Goal: Task Accomplishment & Management: Use online tool/utility

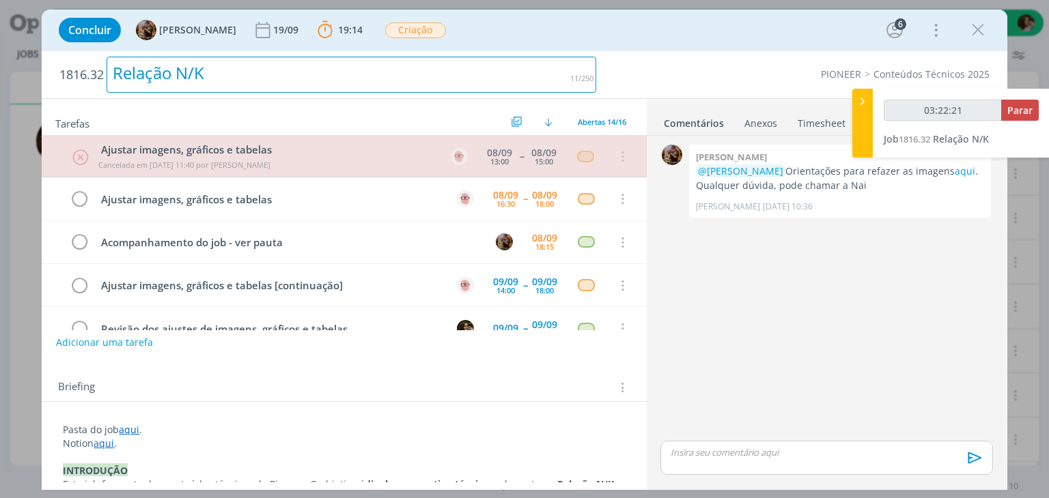
click at [543, 51] on h2 "1816.32 Relação N/K" at bounding box center [327, 74] width 537 height 47
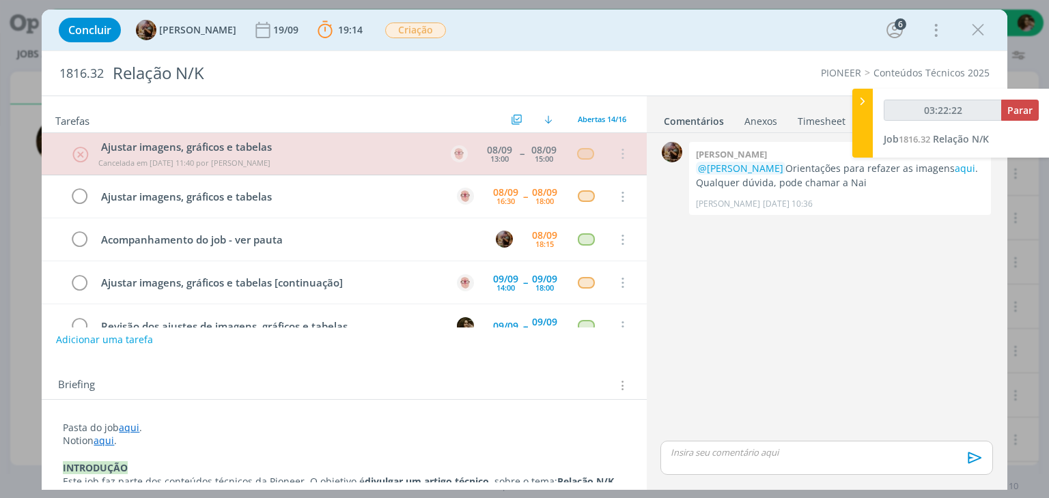
click at [673, 28] on div "Concluir Amanda Rodrigues 19/09 19:14 Parar Apontar Data * 08/09/2025 Horas * 0…" at bounding box center [524, 30] width 944 height 33
click at [978, 20] on icon "dialog" at bounding box center [977, 30] width 20 height 20
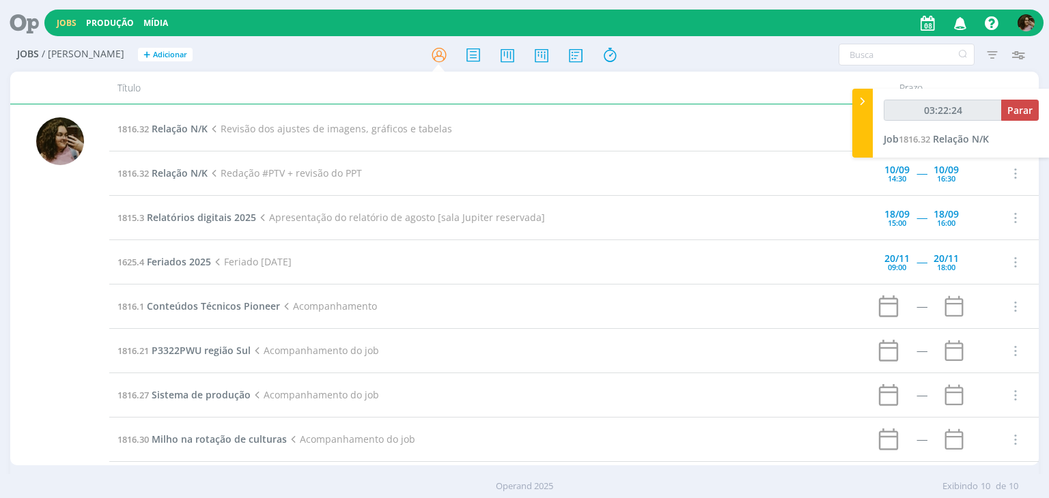
type input "03:22:25"
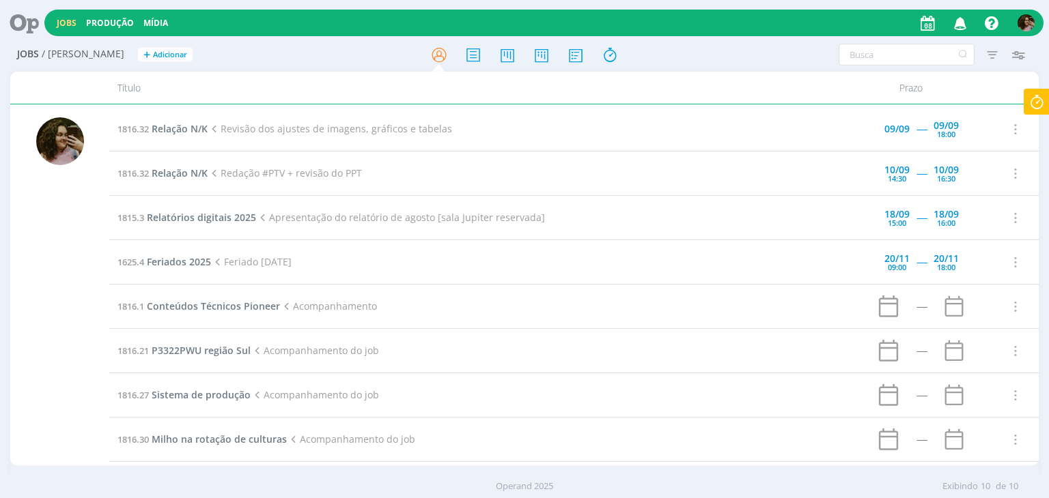
drag, startPoint x: 1032, startPoint y: 102, endPoint x: 1027, endPoint y: 109, distance: 8.2
click at [1032, 102] on icon at bounding box center [1036, 102] width 25 height 27
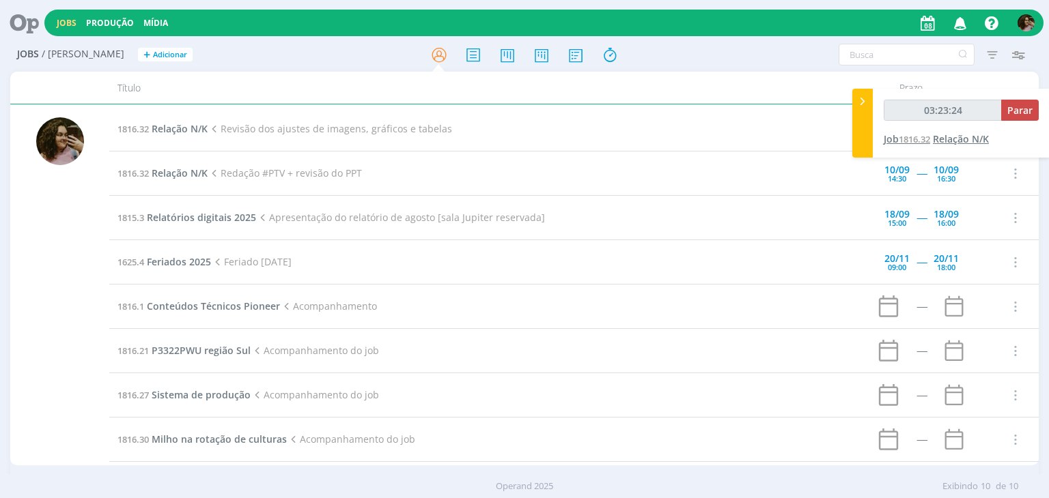
click at [939, 141] on span "Relação N/K" at bounding box center [961, 138] width 56 height 13
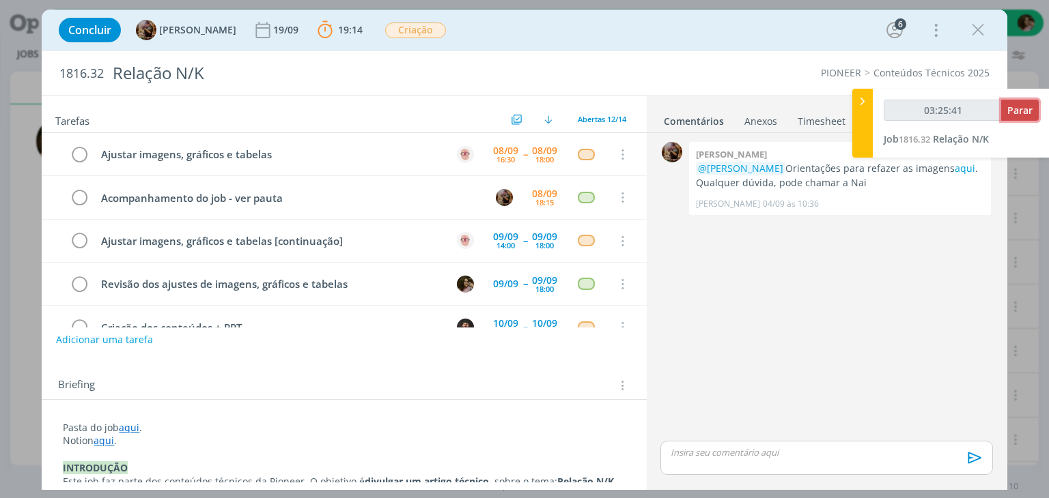
click at [1023, 109] on span "Parar" at bounding box center [1019, 110] width 25 height 13
type input "03:26:00"
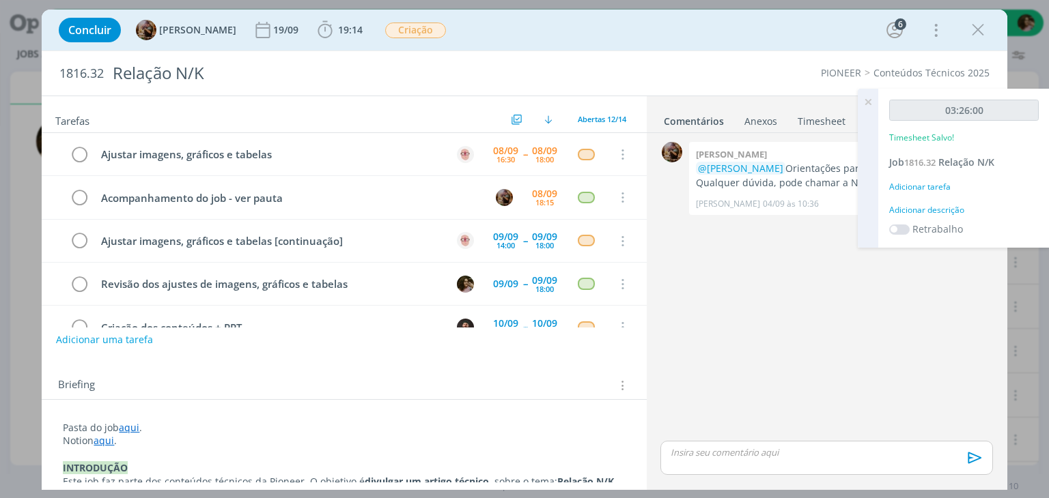
click at [930, 210] on div "Adicionar descrição" at bounding box center [964, 210] width 150 height 12
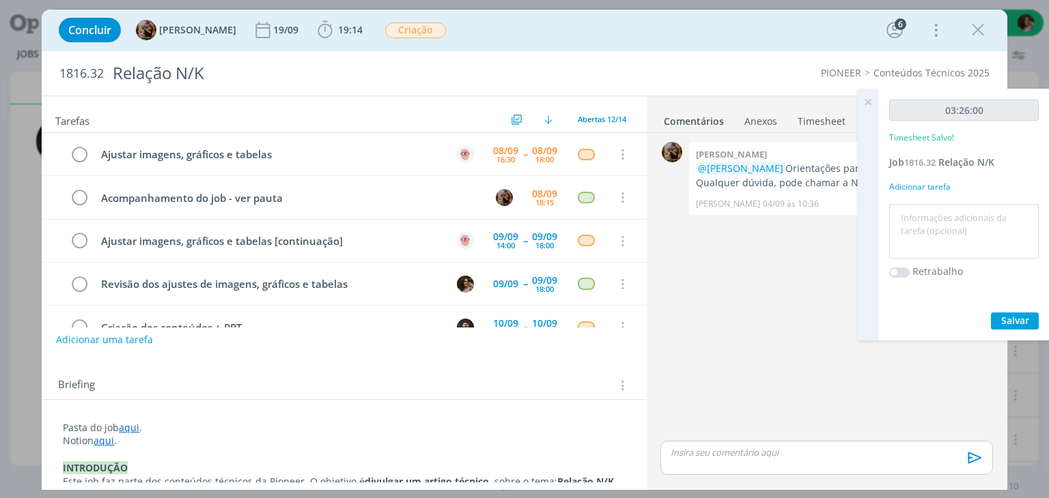
click at [927, 237] on textarea at bounding box center [963, 232] width 143 height 48
type textarea "Redação"
click at [998, 319] on button "Salvar" at bounding box center [1015, 321] width 48 height 17
click at [983, 33] on icon "dialog" at bounding box center [977, 30] width 20 height 20
